Goal: Information Seeking & Learning: Learn about a topic

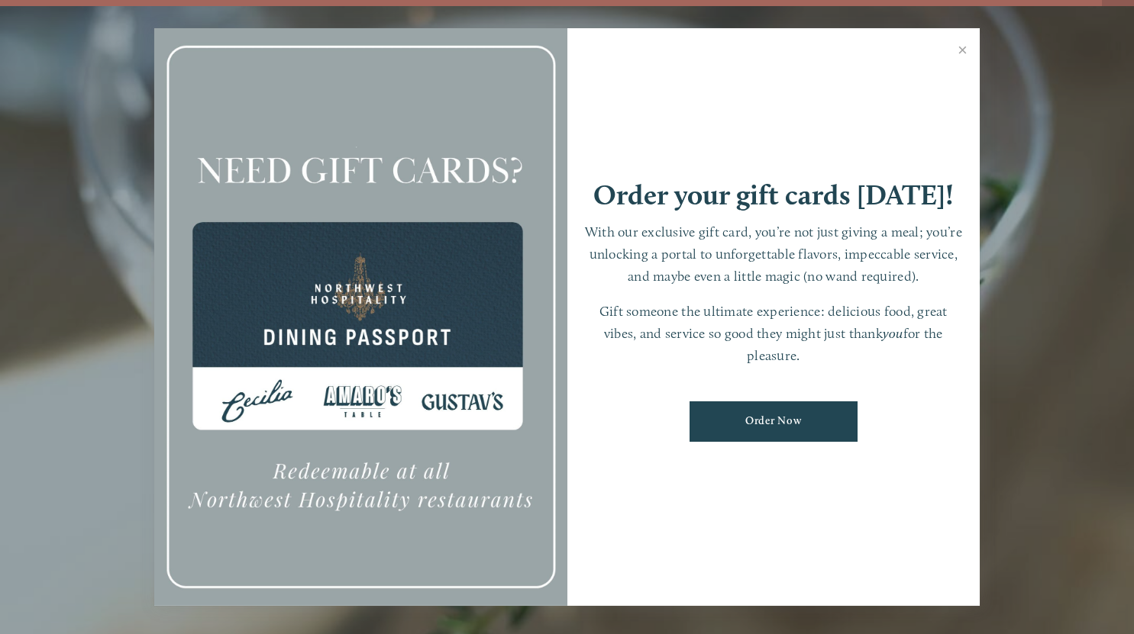
scroll to position [27, 0]
click at [964, 47] on link "Close" at bounding box center [963, 52] width 30 height 43
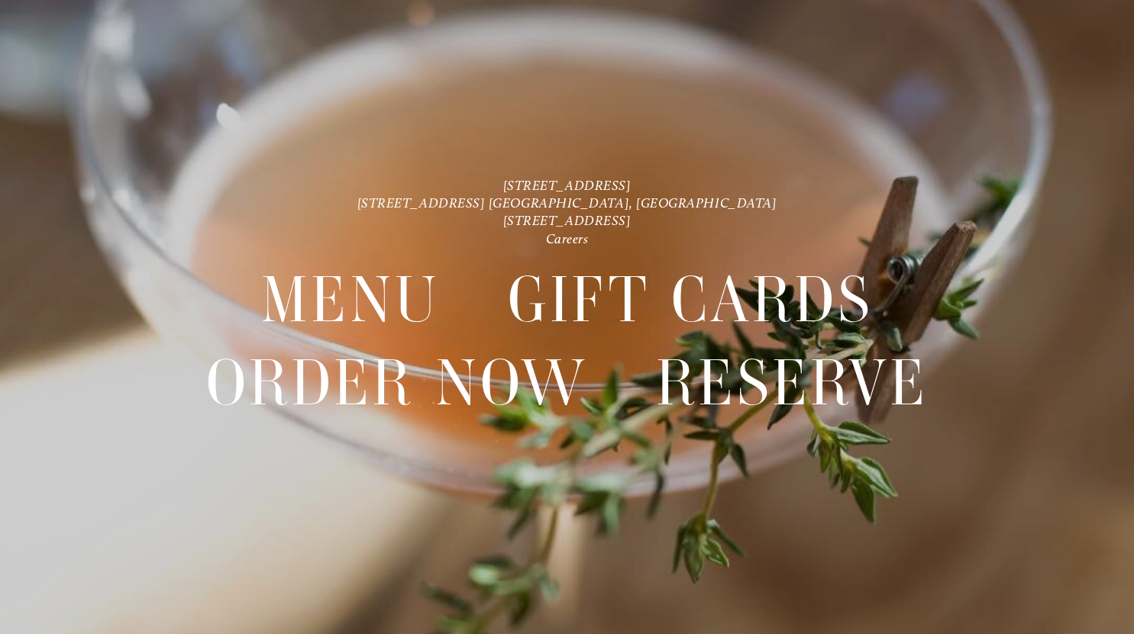
scroll to position [0, 0]
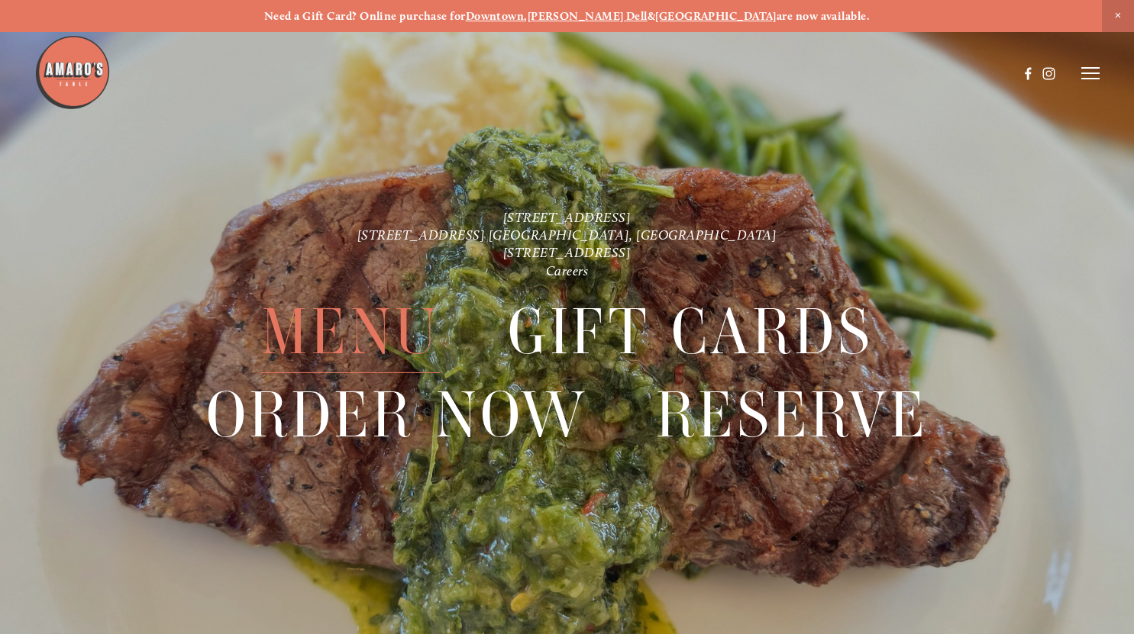
click at [371, 332] on span "Menu" at bounding box center [350, 332] width 179 height 82
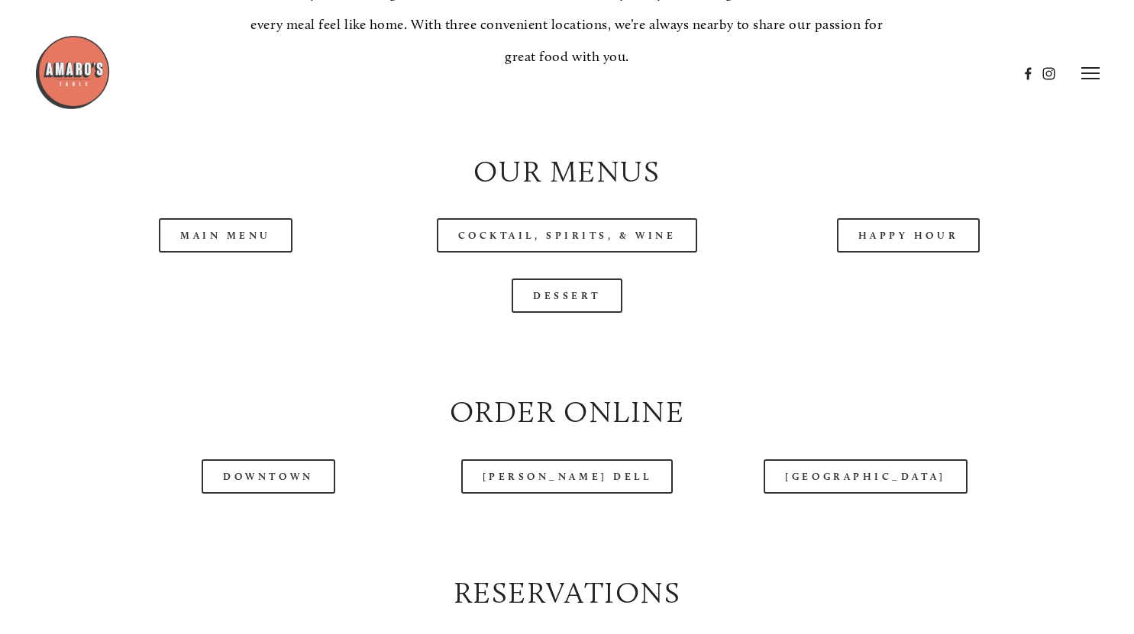
scroll to position [1441, 0]
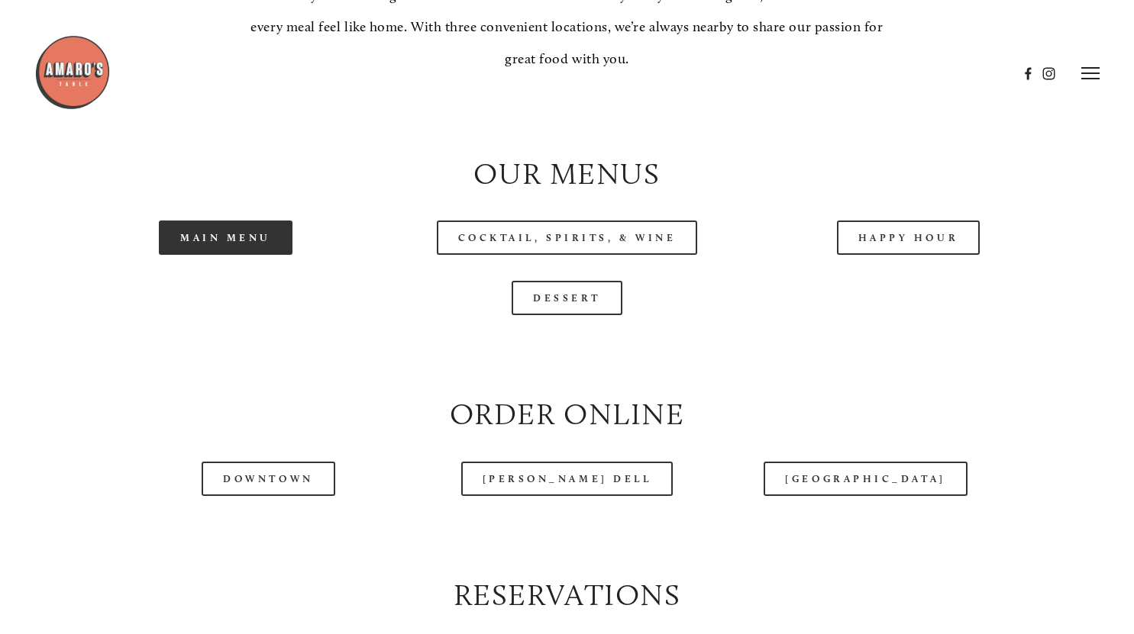
click at [235, 255] on link "Main Menu" at bounding box center [226, 238] width 134 height 34
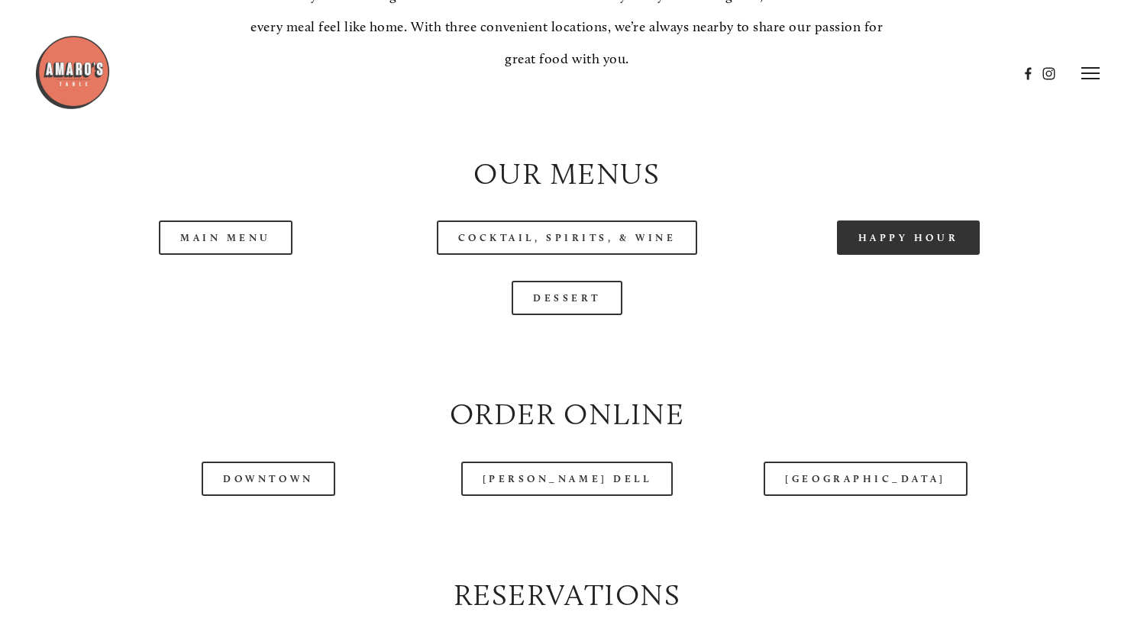
click at [909, 255] on link "Happy Hour" at bounding box center [909, 238] width 144 height 34
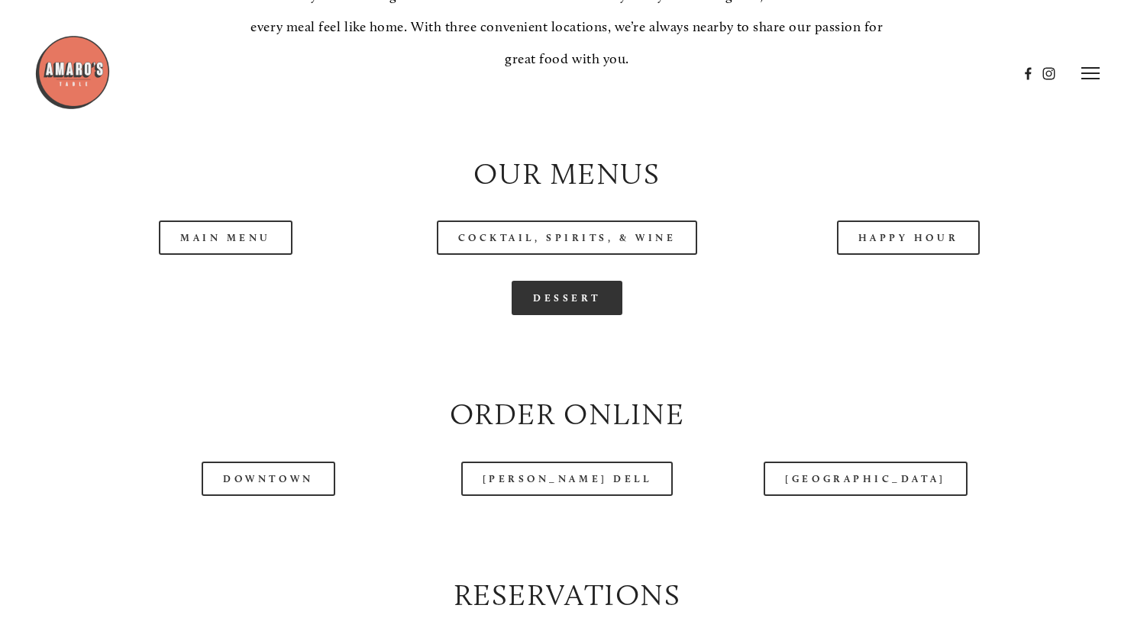
click at [564, 315] on link "Dessert" at bounding box center [567, 298] width 111 height 34
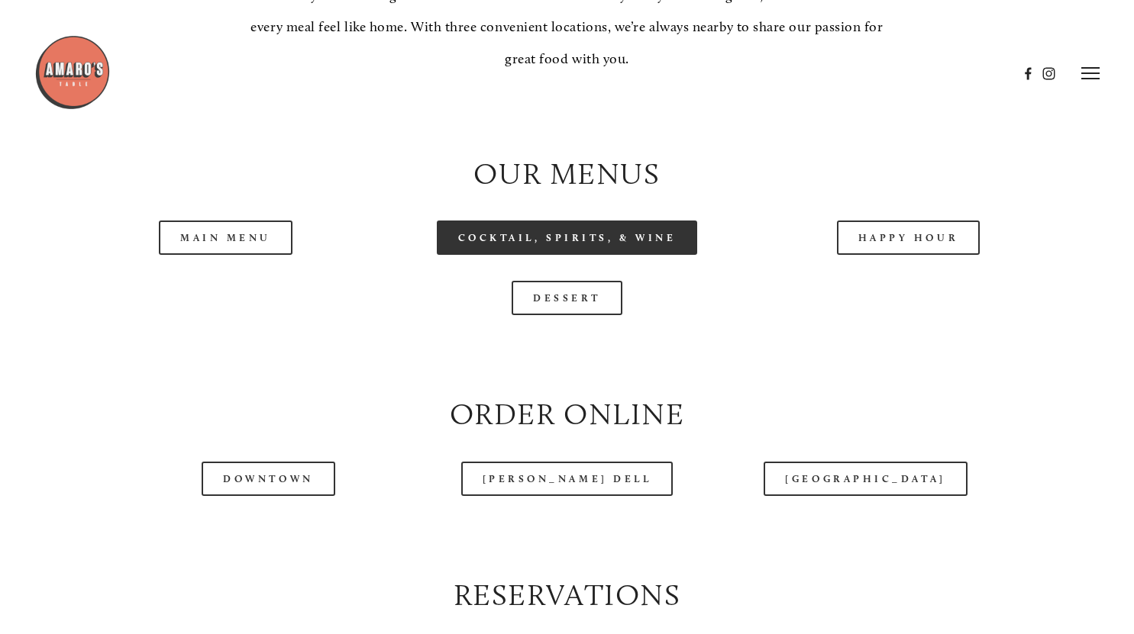
click at [485, 255] on link "Cocktail, Spirits, & Wine" at bounding box center [567, 238] width 261 height 34
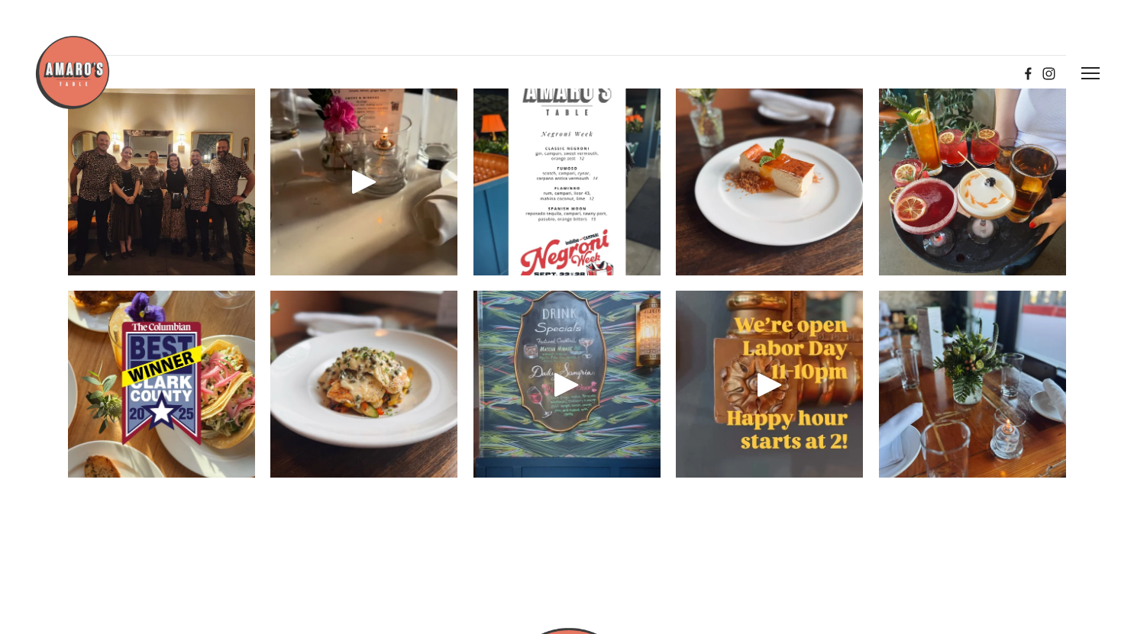
scroll to position [2143, 0]
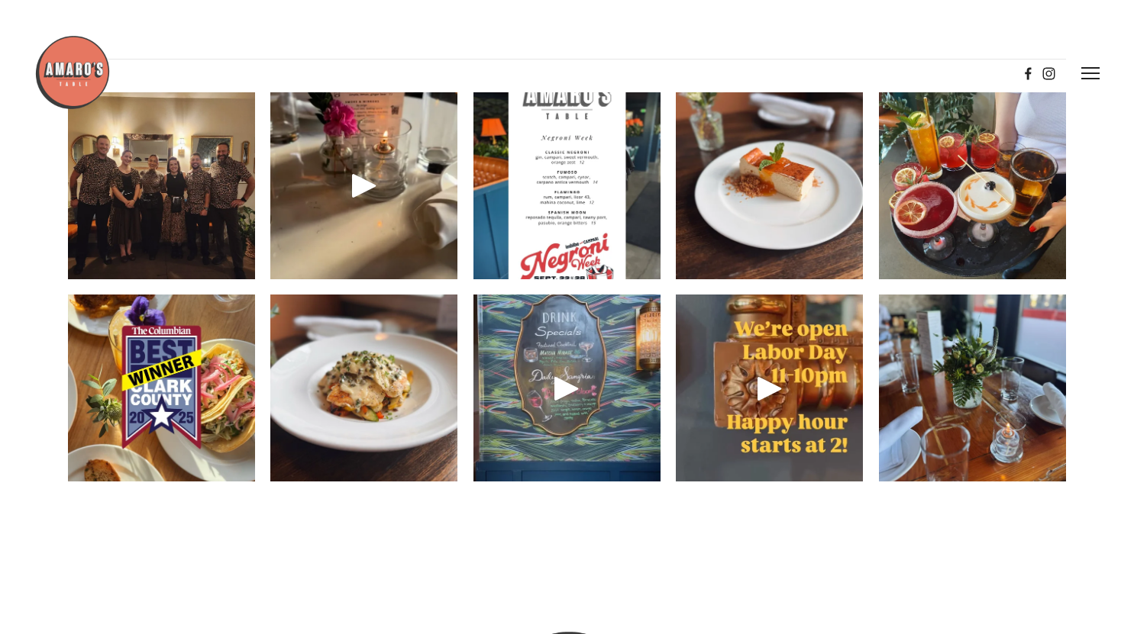
click at [176, 242] on img at bounding box center [162, 185] width 250 height 187
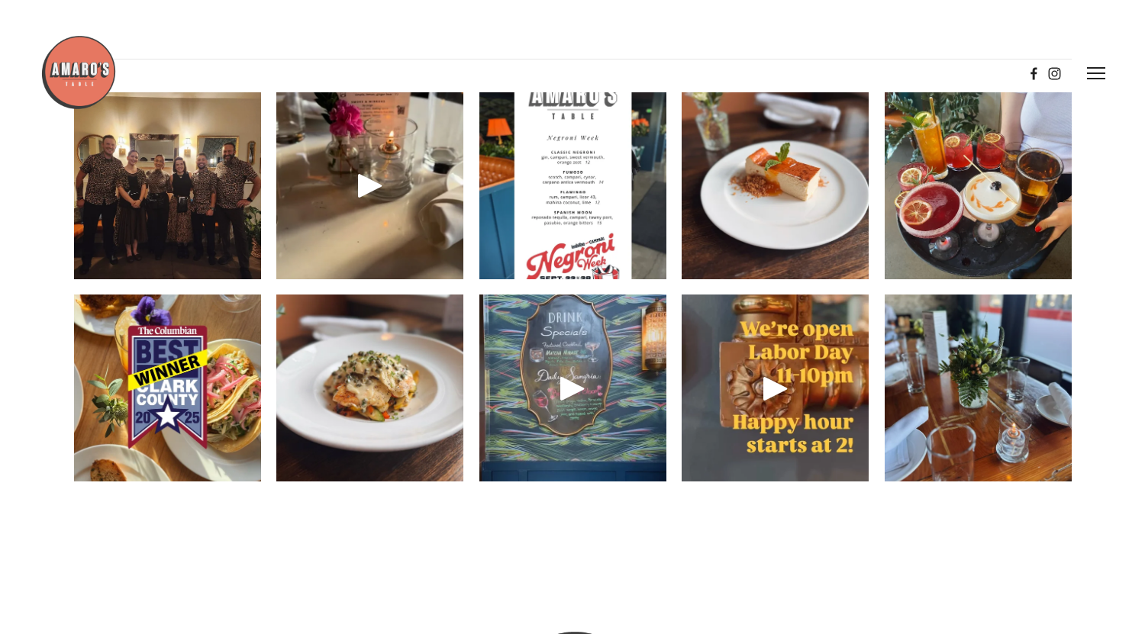
scroll to position [2112, 0]
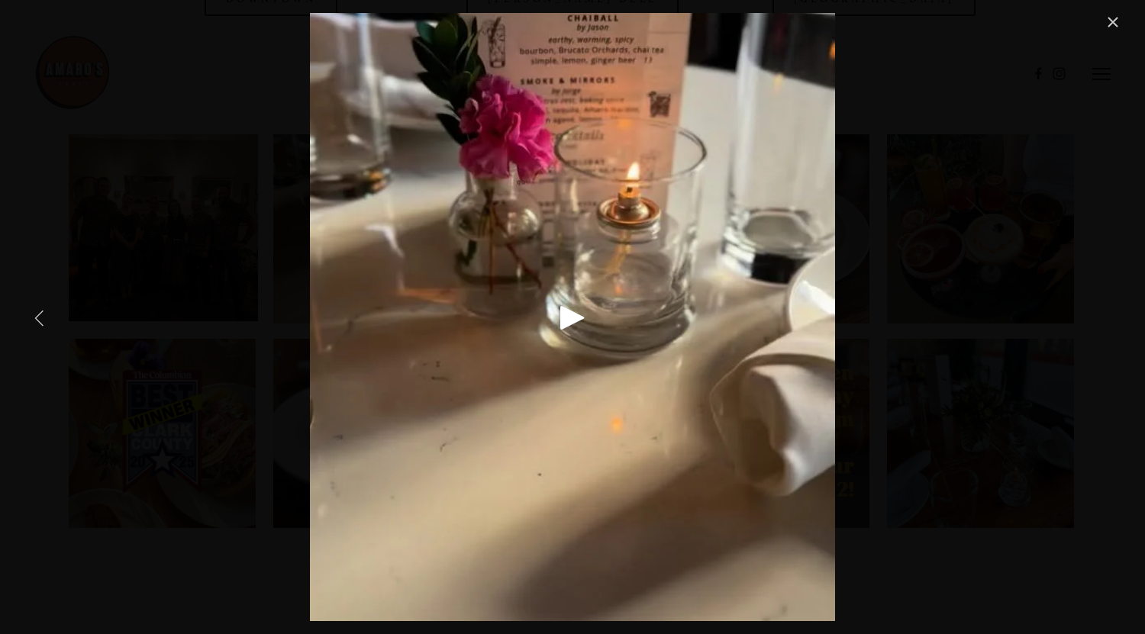
click at [564, 315] on div "Play" at bounding box center [572, 317] width 37 height 37
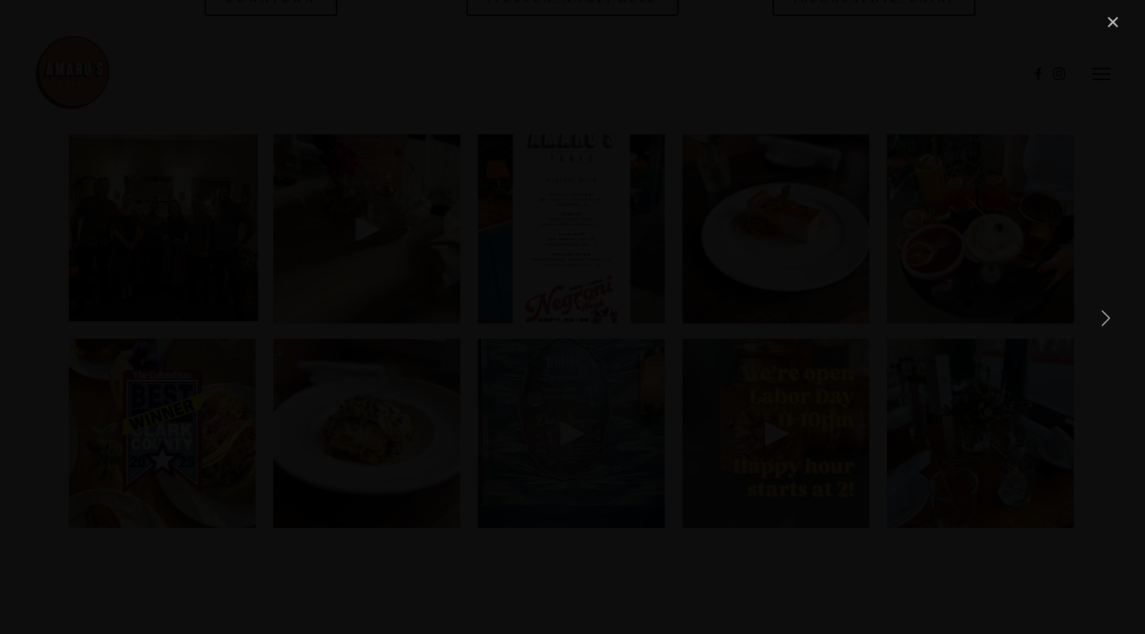
click at [944, 361] on div "Gallery" at bounding box center [572, 317] width 1099 height 609
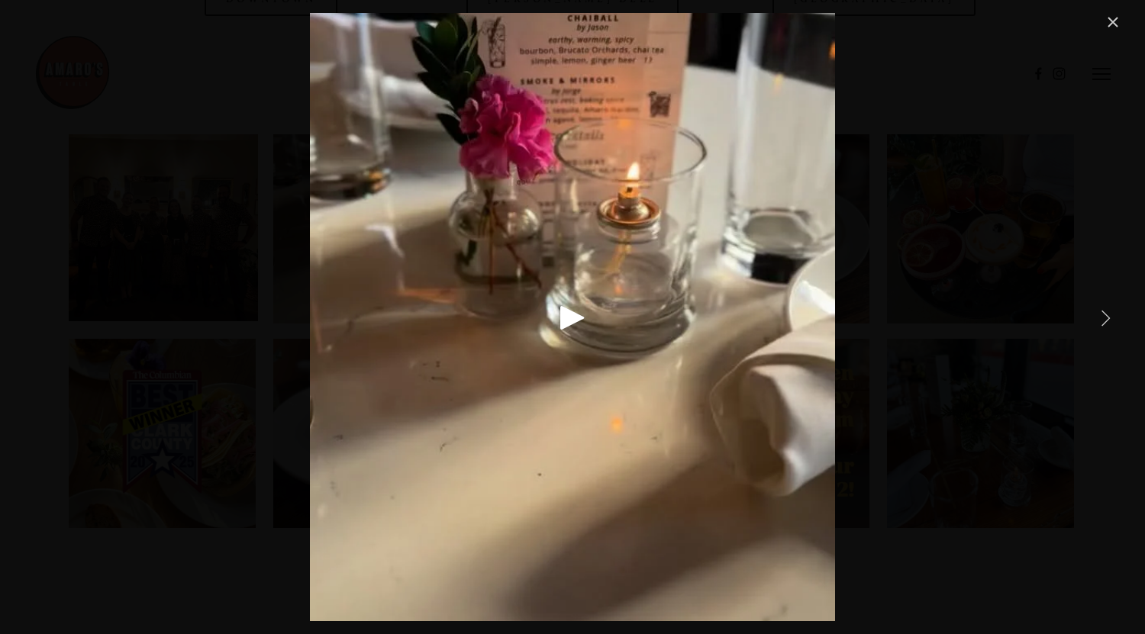
click at [1109, 25] on link "Close" at bounding box center [1113, 22] width 18 height 18
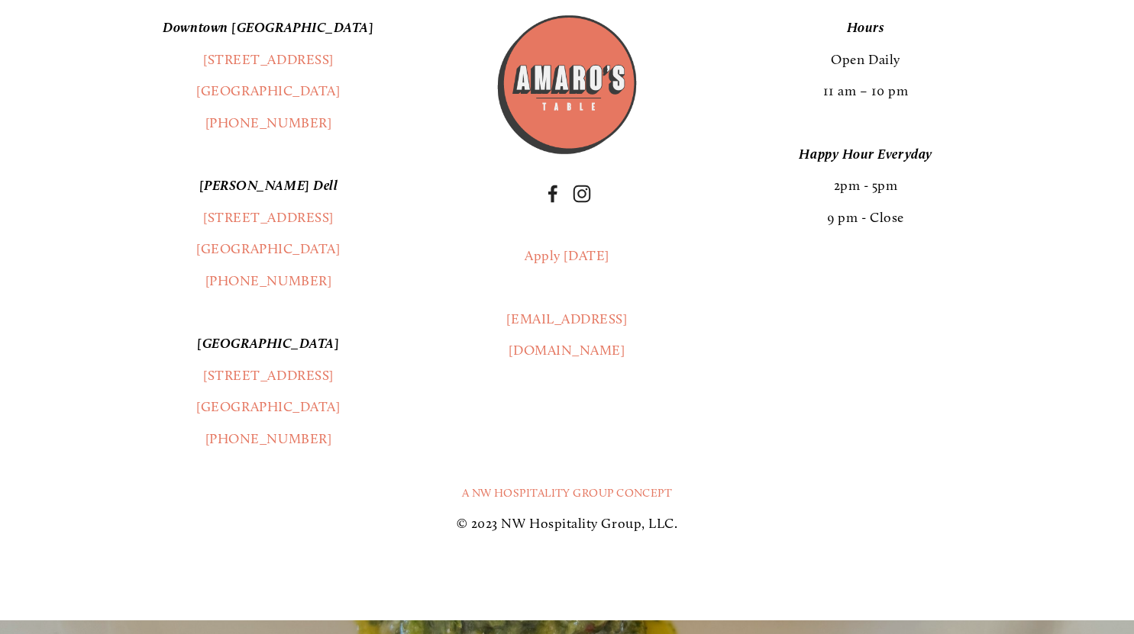
scroll to position [2761, 0]
